Goal: Task Accomplishment & Management: Use online tool/utility

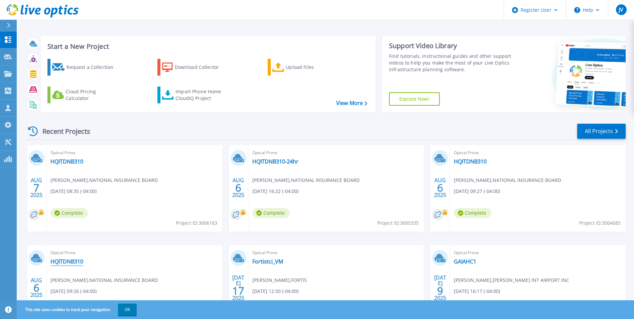
scroll to position [51, 0]
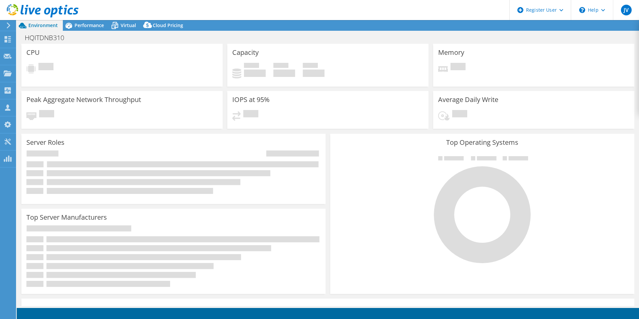
select select "USD"
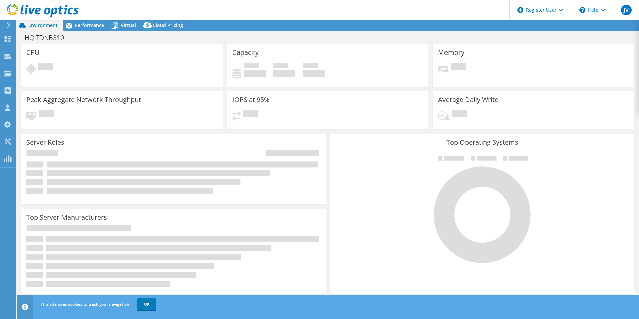
select select "USEast"
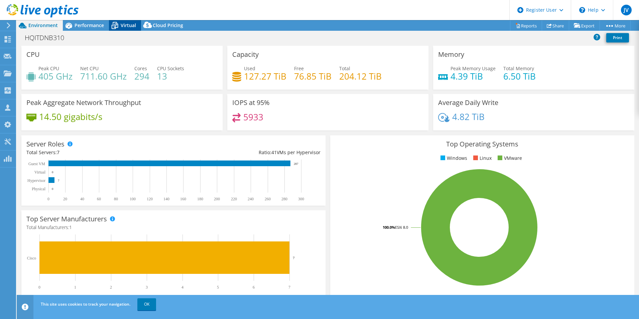
click at [119, 26] on icon at bounding box center [115, 26] width 12 height 12
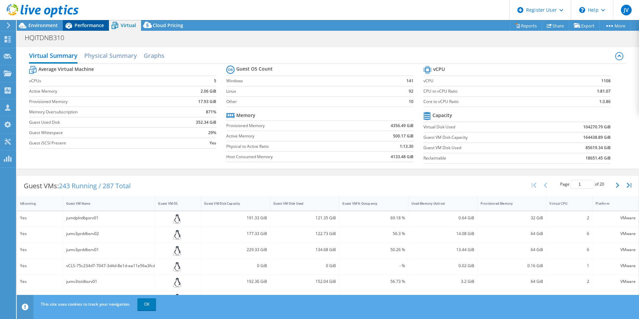
click at [78, 25] on span "Performance" at bounding box center [88, 25] width 29 height 6
